Goal: Find specific page/section: Find specific page/section

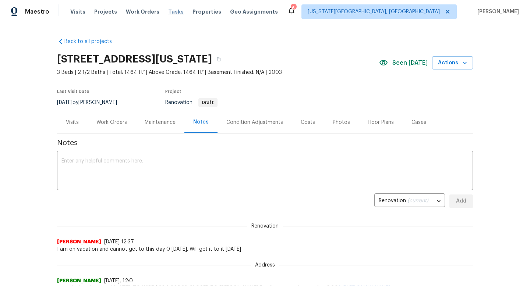
click at [170, 14] on span "Tasks" at bounding box center [175, 11] width 15 height 5
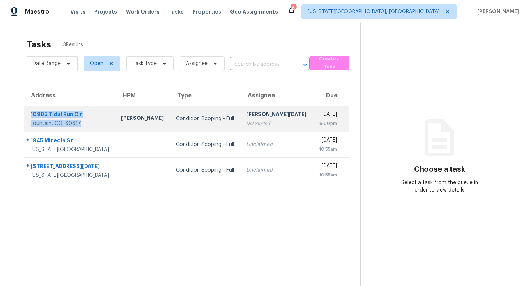
drag, startPoint x: 85, startPoint y: 124, endPoint x: 28, endPoint y: 114, distance: 58.2
click at [28, 114] on div "10985 Tidal Run Cir Fountain, CO, 80817" at bounding box center [66, 119] width 85 height 17
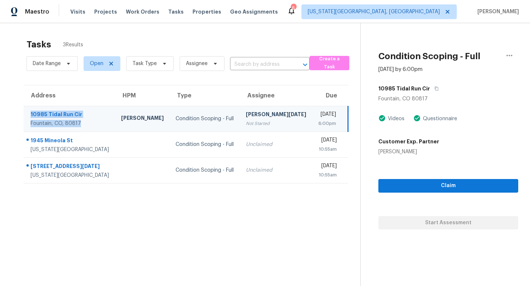
copy div "10985 Tidal Run Cir Fountain, CO, 80817"
click at [76, 9] on span "Visits" at bounding box center [77, 11] width 15 height 7
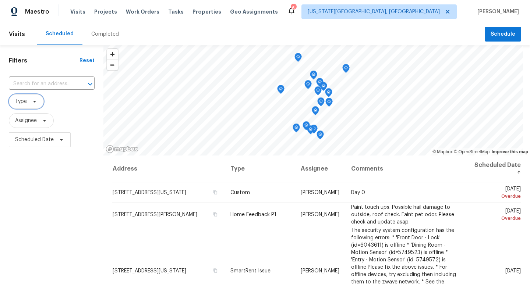
click at [39, 102] on span "Type" at bounding box center [26, 101] width 35 height 15
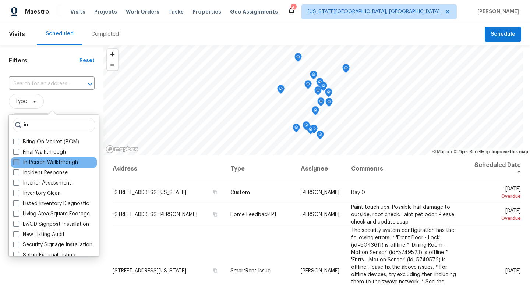
type input "in"
click at [19, 161] on label "In-Person Walkthrough" at bounding box center [45, 162] width 65 height 7
click at [18, 161] on input "In-Person Walkthrough" at bounding box center [15, 161] width 5 height 5
checkbox input "true"
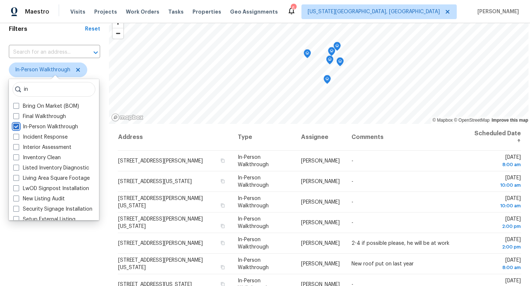
scroll to position [13, 0]
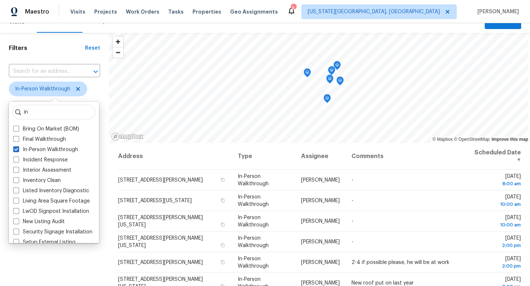
click at [102, 250] on div "Filters Reset ​ In-Person Walkthrough Assignee Scheduled Date" at bounding box center [54, 202] width 109 height 339
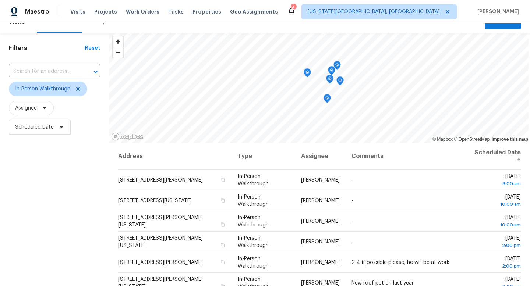
scroll to position [0, 0]
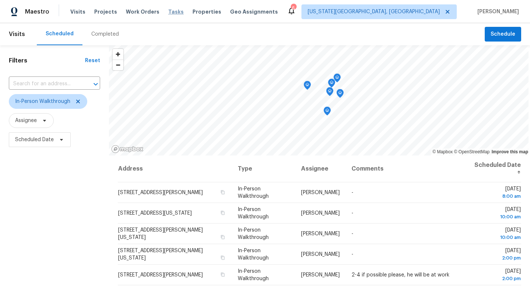
click at [168, 10] on span "Tasks" at bounding box center [175, 11] width 15 height 5
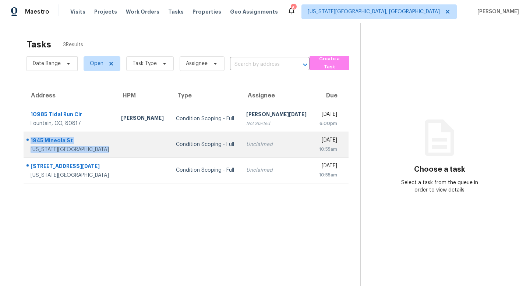
drag, startPoint x: 103, startPoint y: 149, endPoint x: 26, endPoint y: 141, distance: 77.2
click at [26, 141] on div "1945 Mineola St Colorado Springs, CO, 80915" at bounding box center [66, 144] width 85 height 17
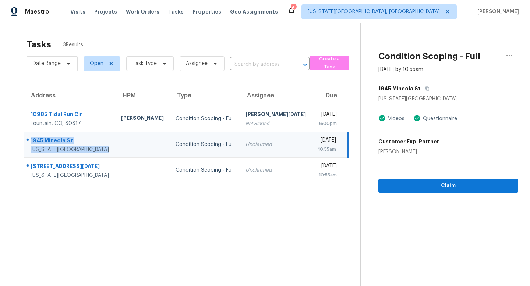
copy div "1945 Mineola St Colorado Springs, CO, 80915"
